Goal: Information Seeking & Learning: Find specific fact

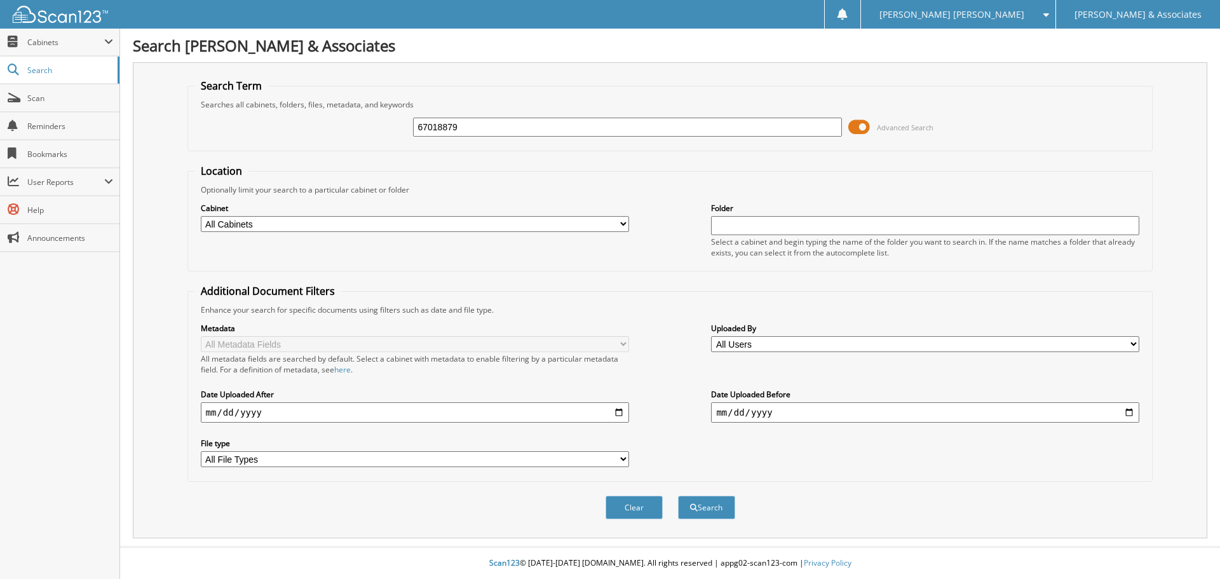
type input "67018879"
click at [678, 496] on button "Search" at bounding box center [706, 508] width 57 height 24
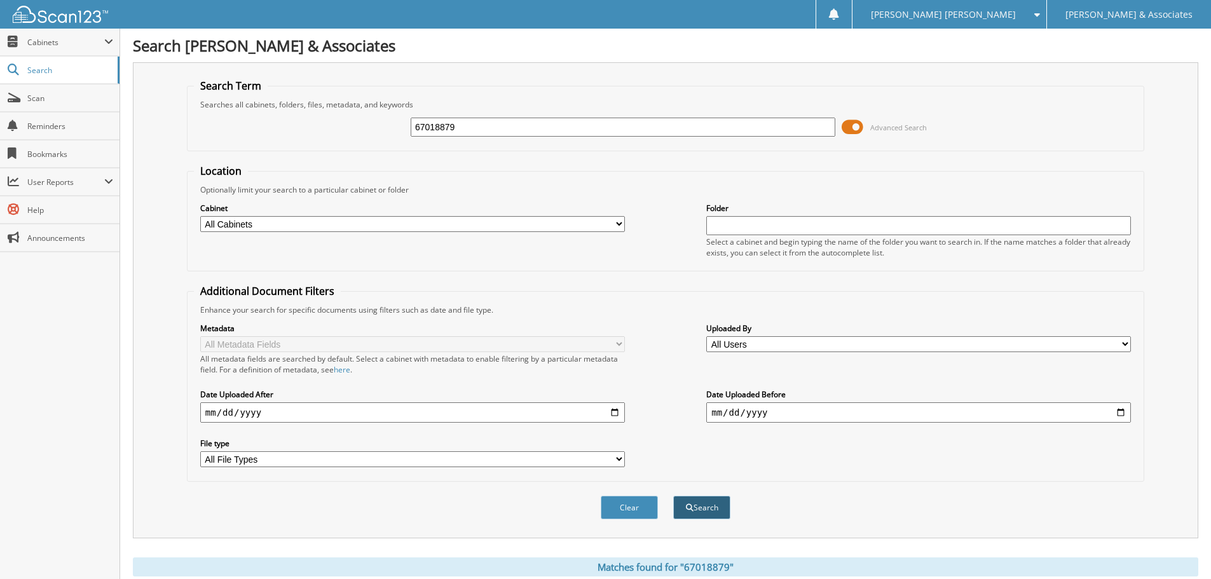
click at [699, 515] on button "Search" at bounding box center [701, 508] width 57 height 24
click at [699, 504] on button "Search" at bounding box center [701, 508] width 57 height 24
